Goal: Transaction & Acquisition: Purchase product/service

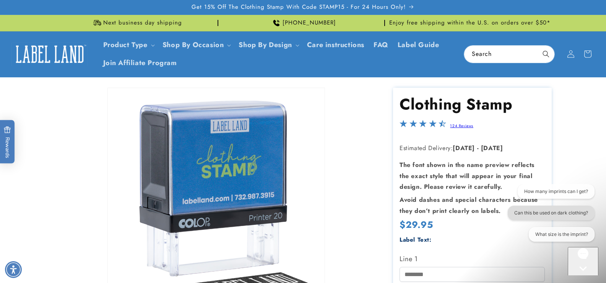
click at [546, 213] on button "Can this be used on dark clothing?" at bounding box center [551, 212] width 87 height 15
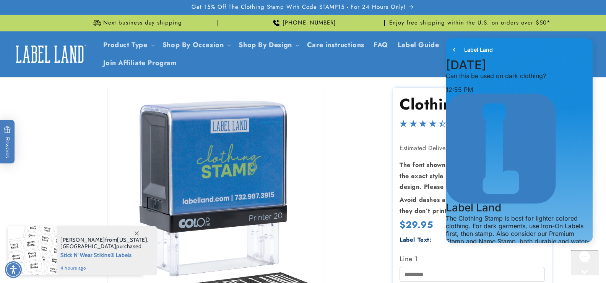
click at [152, 45] on header "Product Type Product Type Clothing Labels Clothing Stamps Logo Decals Multi-Use…" at bounding box center [303, 54] width 606 height 46
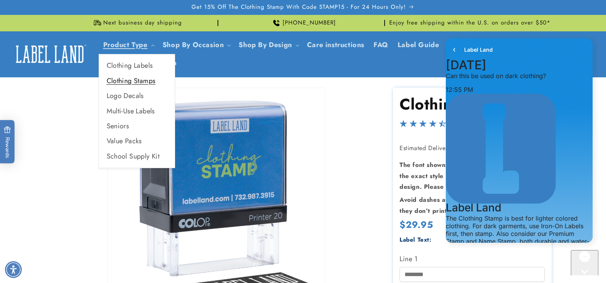
click at [143, 80] on link "Clothing Stamps" at bounding box center [137, 80] width 76 height 15
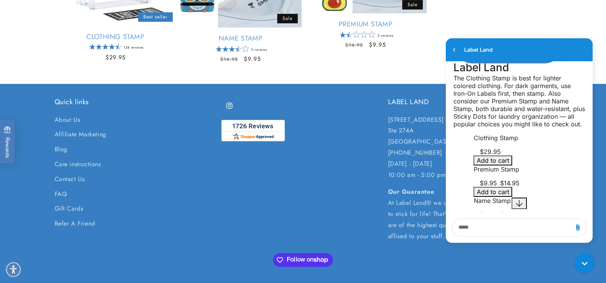
scroll to position [268, 0]
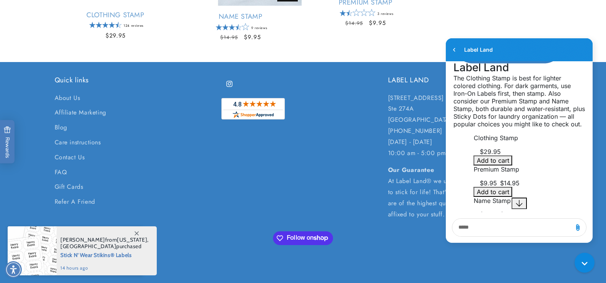
click at [504, 141] on p "Clothing Stamp" at bounding box center [527, 138] width 107 height 8
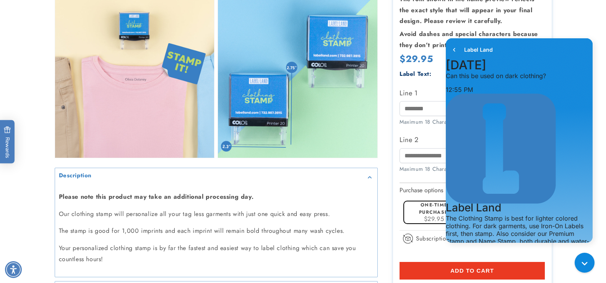
scroll to position [650, 0]
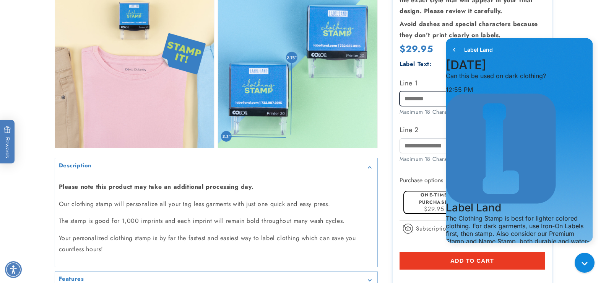
click at [411, 92] on input "Line 1" at bounding box center [472, 98] width 145 height 15
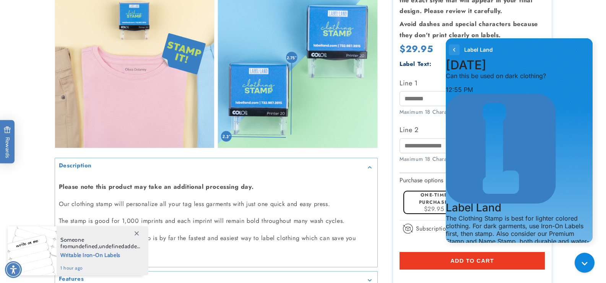
click at [454, 49] on icon "go to home page" at bounding box center [455, 49] width 8 height 9
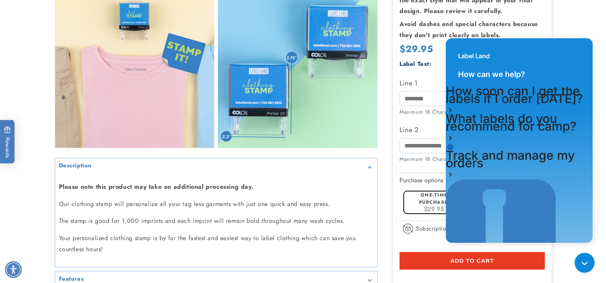
click at [391, 202] on main "Skip to product information Open media 1 in modal Open media 2 in modal Open me…" at bounding box center [303, 232] width 606 height 1611
click at [404, 91] on input "Line 1" at bounding box center [472, 98] width 145 height 15
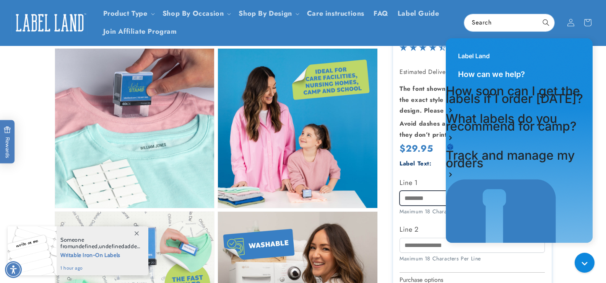
scroll to position [153, 0]
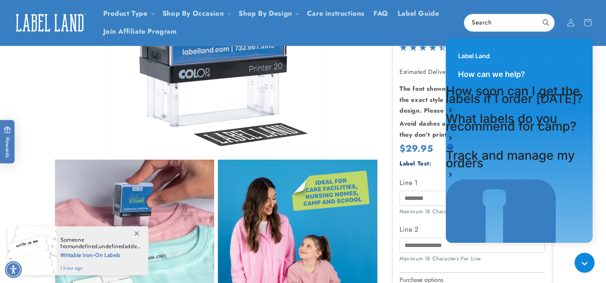
click at [575, 41] on div "Label Land" at bounding box center [519, 52] width 147 height 28
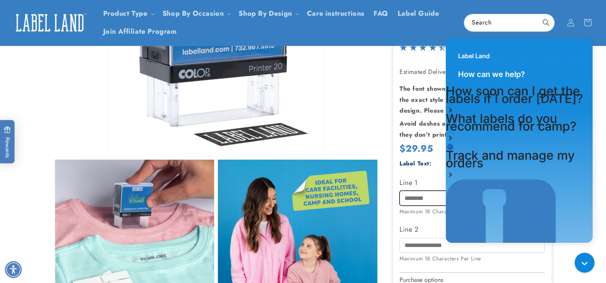
click at [409, 200] on input "Line 1" at bounding box center [472, 198] width 145 height 15
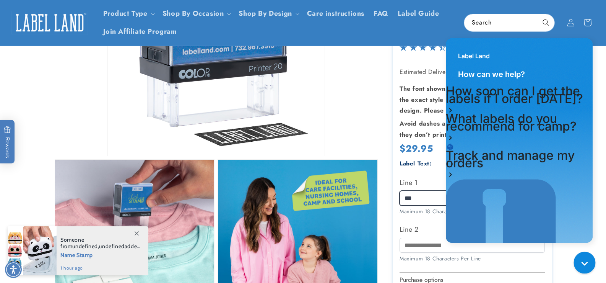
type input "***"
click at [584, 261] on icon "Gorgias live chat" at bounding box center [587, 264] width 8 height 8
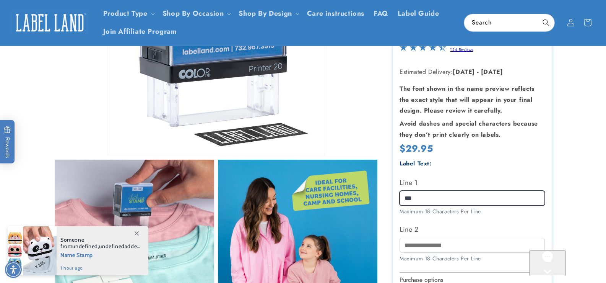
click at [415, 199] on input "***" at bounding box center [472, 198] width 145 height 15
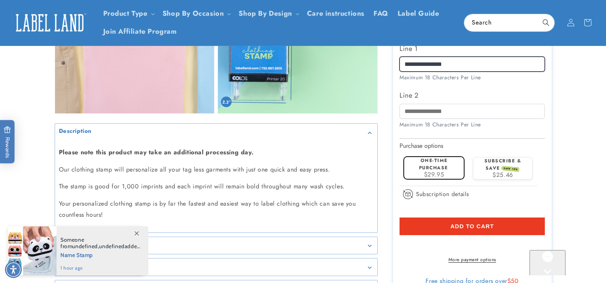
scroll to position [668, 0]
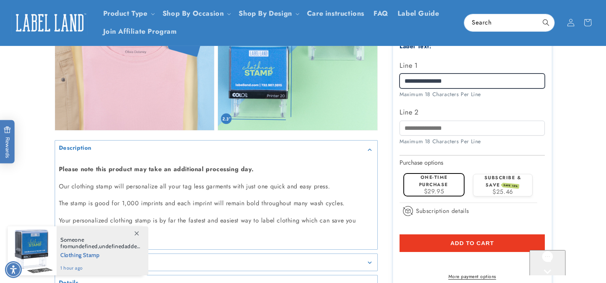
type input "**********"
click at [445, 179] on label "One-time purchase" at bounding box center [433, 180] width 29 height 14
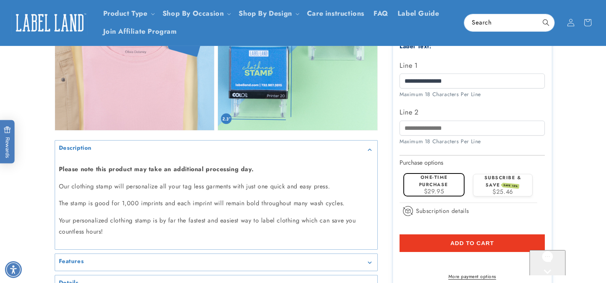
click at [456, 240] on span "Add to cart" at bounding box center [473, 243] width 44 height 7
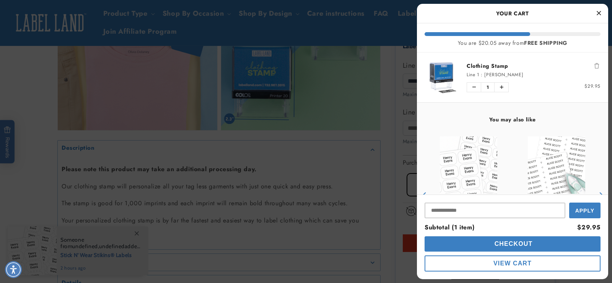
click at [336, 165] on div at bounding box center [306, 141] width 612 height 283
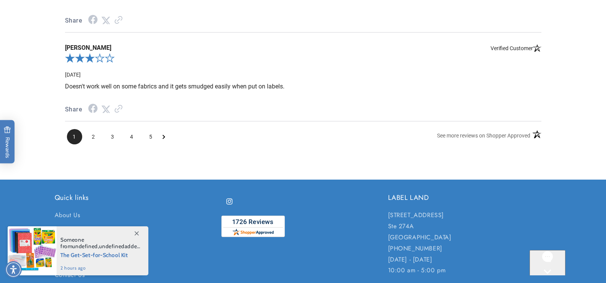
scroll to position [1510, 0]
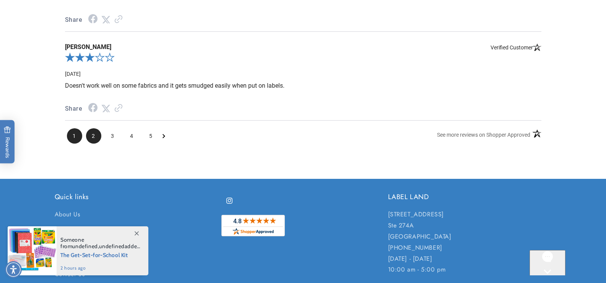
click at [96, 135] on span "2" at bounding box center [93, 135] width 15 height 15
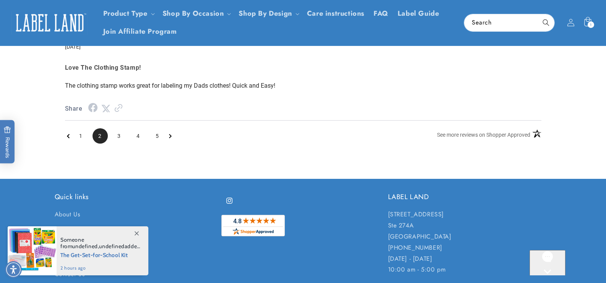
scroll to position [1226, 0]
